Goal: Task Accomplishment & Management: Use online tool/utility

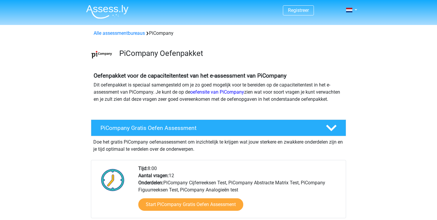
scroll to position [86, 0]
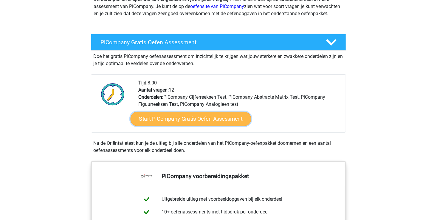
click at [207, 123] on link "Start PiCompany Gratis Oefen Assessment" at bounding box center [190, 119] width 121 height 14
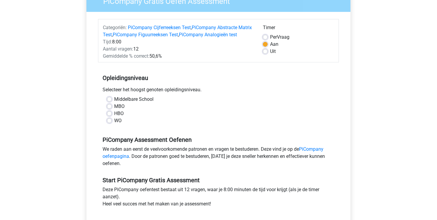
scroll to position [74, 0]
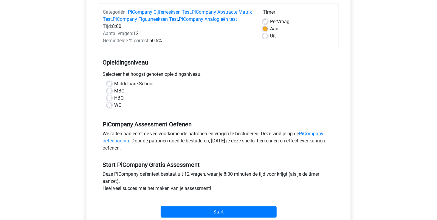
click at [114, 102] on label "HBO" at bounding box center [119, 98] width 10 height 7
click at [110, 101] on input "HBO" at bounding box center [109, 98] width 5 height 6
radio input "true"
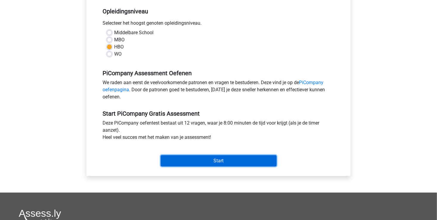
click at [170, 163] on input "Start" at bounding box center [219, 161] width 116 height 11
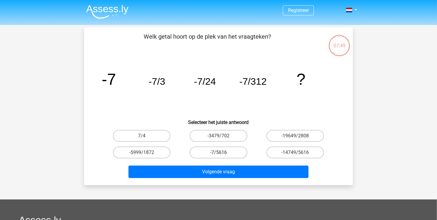
click at [231, 155] on label "-7/5616" at bounding box center [217, 153] width 57 height 12
click at [222, 155] on input "-7/5616" at bounding box center [220, 155] width 4 height 4
radio input "true"
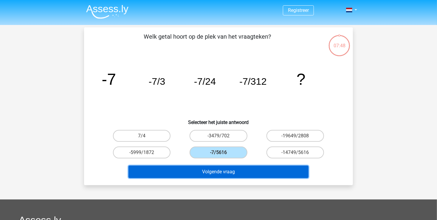
click at [229, 171] on button "Volgende vraag" at bounding box center [218, 172] width 180 height 13
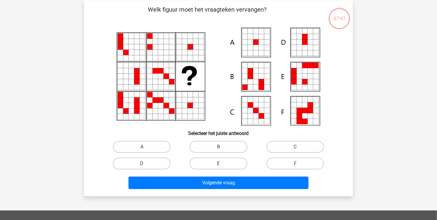
scroll to position [27, 0]
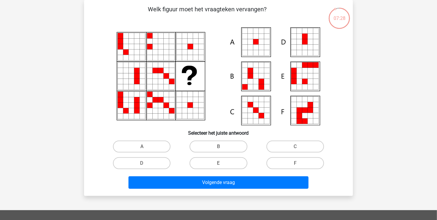
click at [254, 39] on icon at bounding box center [255, 36] width 5 height 5
drag, startPoint x: 254, startPoint y: 39, endPoint x: 165, endPoint y: 143, distance: 136.5
click at [165, 143] on label "A" at bounding box center [141, 147] width 57 height 12
click at [146, 147] on input "A" at bounding box center [144, 149] width 4 height 4
radio input "true"
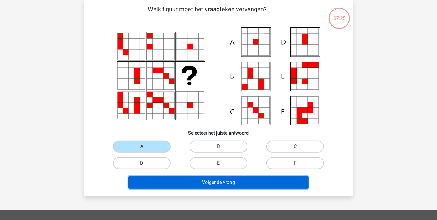
click at [176, 181] on button "Volgende vraag" at bounding box center [218, 183] width 180 height 13
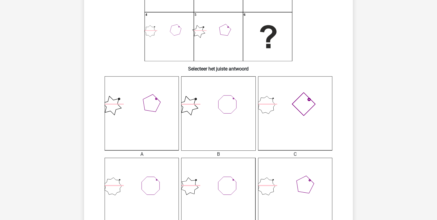
scroll to position [116, 0]
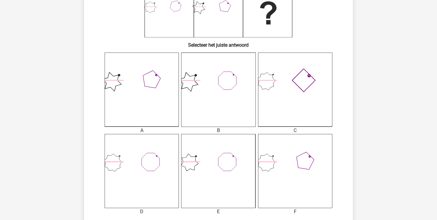
click at [290, 147] on icon at bounding box center [295, 171] width 74 height 74
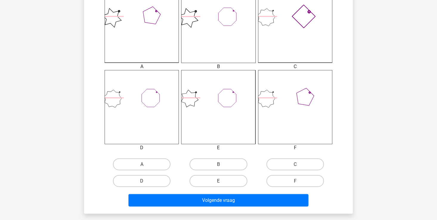
scroll to position [180, 0]
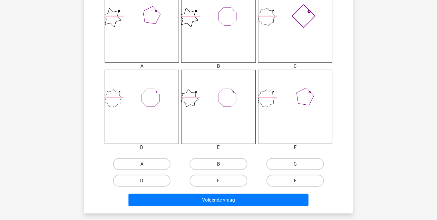
click at [286, 181] on label "F" at bounding box center [294, 181] width 57 height 12
click at [295, 181] on input "F" at bounding box center [297, 183] width 4 height 4
radio input "true"
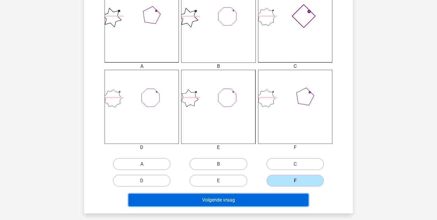
click at [255, 199] on button "Volgende vraag" at bounding box center [218, 200] width 180 height 13
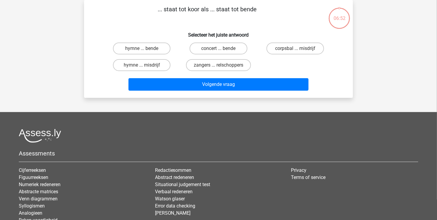
scroll to position [0, 0]
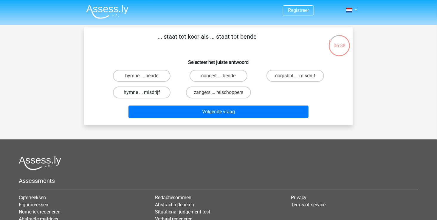
click at [140, 95] on label "hymne ... misdrijf" at bounding box center [141, 93] width 57 height 12
click at [142, 95] on input "hymne ... misdrijf" at bounding box center [144, 95] width 4 height 4
radio input "true"
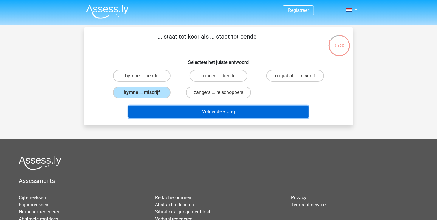
click at [161, 107] on button "Volgende vraag" at bounding box center [218, 112] width 180 height 13
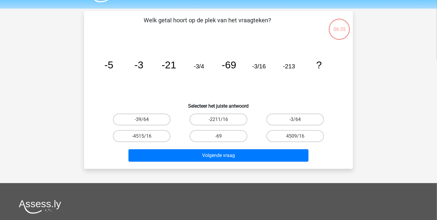
scroll to position [27, 0]
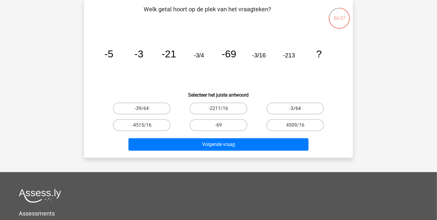
click at [293, 110] on label "-3/64" at bounding box center [294, 109] width 57 height 12
click at [295, 110] on input "-3/64" at bounding box center [297, 111] width 4 height 4
radio input "true"
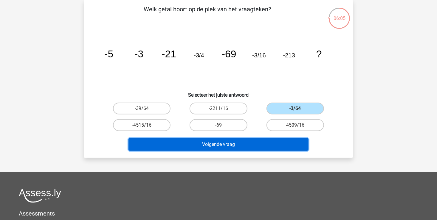
click at [258, 143] on button "Volgende vraag" at bounding box center [218, 145] width 180 height 13
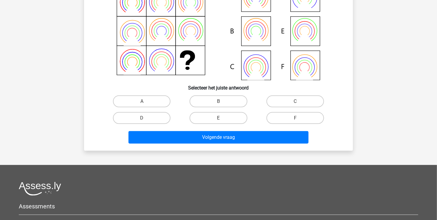
scroll to position [76, 0]
